Goal: Task Accomplishment & Management: Manage account settings

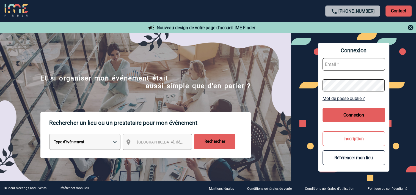
click at [339, 64] on input "text" at bounding box center [354, 64] width 62 height 12
type input "sylvie.neyret@sanofi.com"
click at [350, 97] on link "Mot de passe oublié ?" at bounding box center [354, 98] width 62 height 5
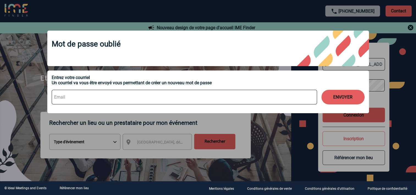
click at [83, 96] on input at bounding box center [184, 97] width 265 height 15
type input "sylvie.neyret@sanofi.com"
click at [349, 99] on button "ENVOYER" at bounding box center [342, 97] width 43 height 15
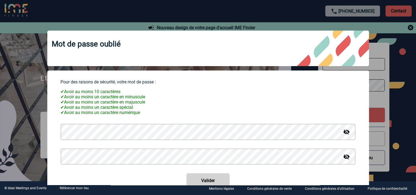
click at [343, 134] on img at bounding box center [346, 131] width 7 height 7
click at [344, 160] on img at bounding box center [346, 156] width 7 height 7
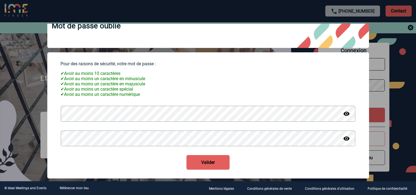
scroll to position [23, 0]
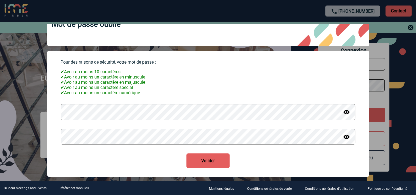
click at [210, 160] on button "Valider" at bounding box center [207, 160] width 43 height 15
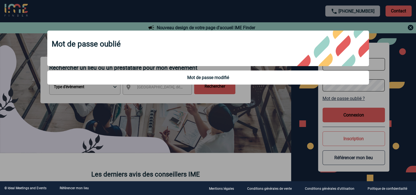
scroll to position [0, 0]
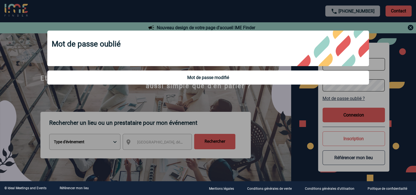
click at [378, 69] on div at bounding box center [208, 97] width 416 height 195
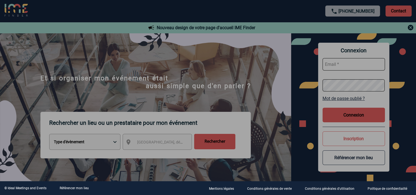
click at [352, 63] on div at bounding box center [208, 97] width 416 height 195
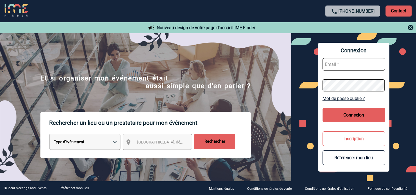
click at [339, 63] on input "text" at bounding box center [354, 64] width 62 height 12
type input "sylvie.neyret@sanofi.com"
click at [306, 83] on div "Connexion sylvie.neyret@sanofi.com Mot de passe oublié ? Connexion Inscription …" at bounding box center [353, 107] width 125 height 148
click at [350, 114] on button "Connexion" at bounding box center [354, 115] width 62 height 15
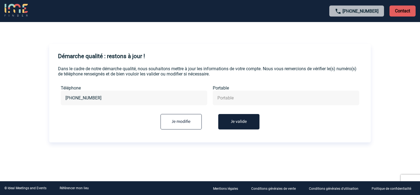
click at [234, 120] on button "Je valide" at bounding box center [238, 121] width 41 height 15
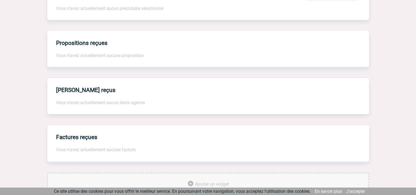
scroll to position [204, 0]
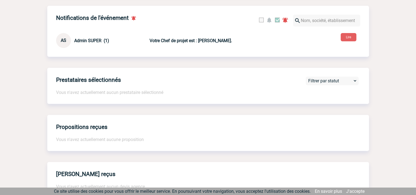
click at [89, 42] on span "Admin SUPER (1)" at bounding box center [91, 40] width 35 height 5
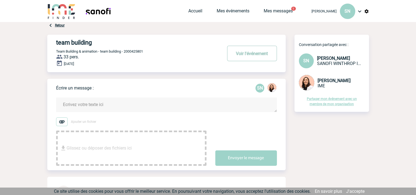
click at [248, 51] on button "Voir l'événement" at bounding box center [252, 53] width 50 height 15
